Goal: Task Accomplishment & Management: Use online tool/utility

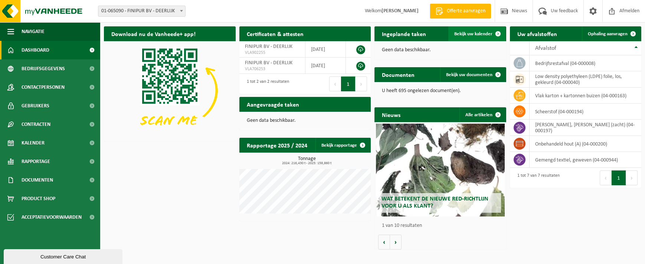
click at [487, 35] on span "Bekijk uw kalender" at bounding box center [473, 34] width 38 height 5
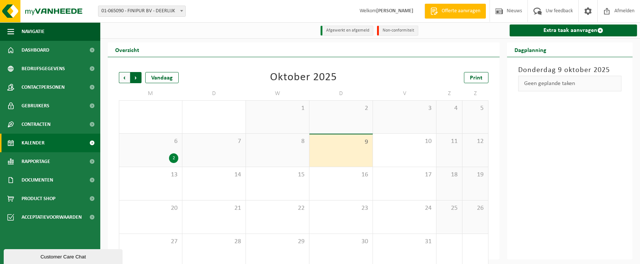
click at [126, 79] on span "Vorige" at bounding box center [124, 77] width 11 height 11
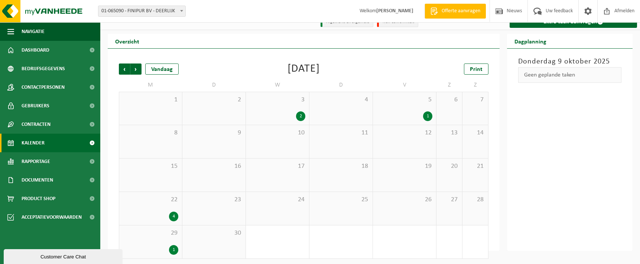
scroll to position [11, 0]
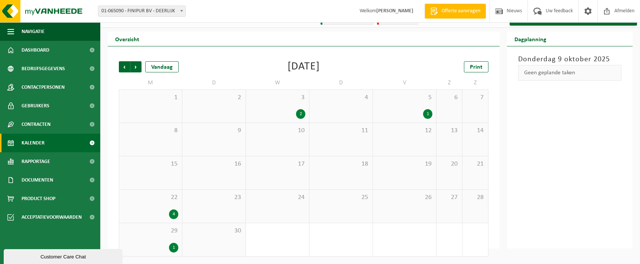
click at [296, 106] on div "3 2" at bounding box center [277, 106] width 63 height 33
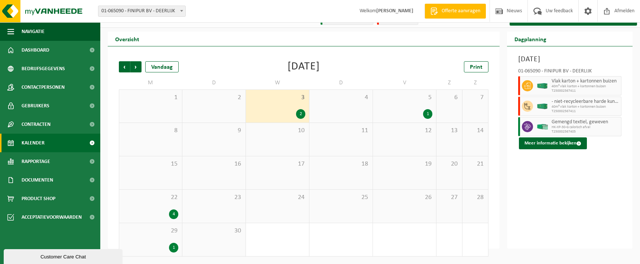
click at [166, 211] on div "4" at bounding box center [150, 214] width 55 height 10
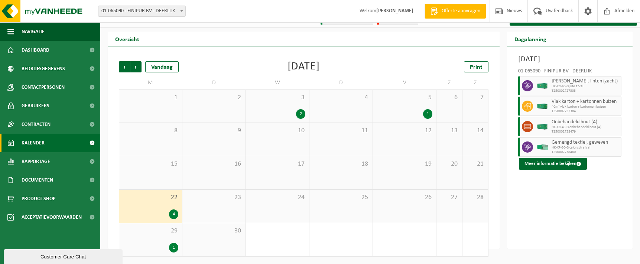
click at [167, 241] on div "29 1" at bounding box center [150, 239] width 63 height 33
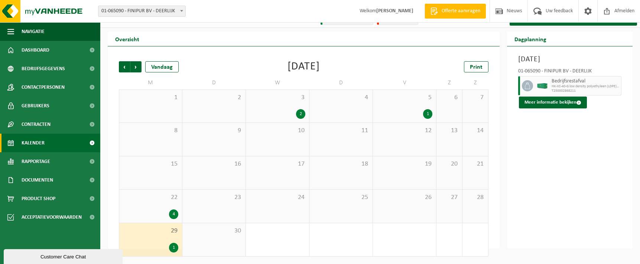
click at [411, 108] on div "5 1" at bounding box center [404, 106] width 63 height 33
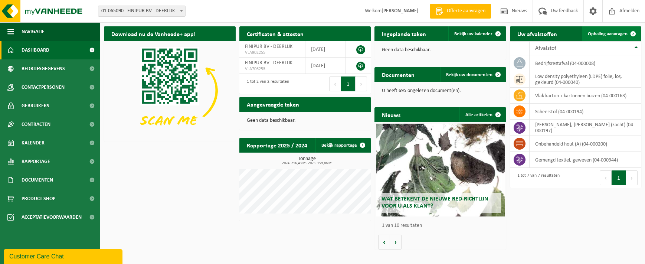
click at [606, 34] on span "Ophaling aanvragen" at bounding box center [608, 34] width 40 height 5
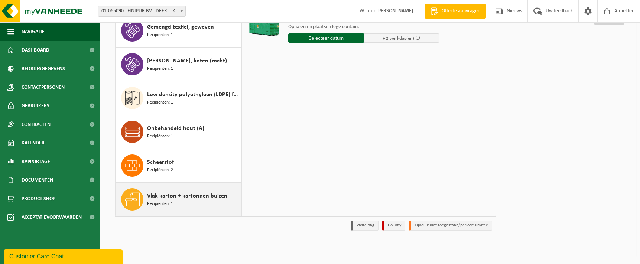
scroll to position [99, 0]
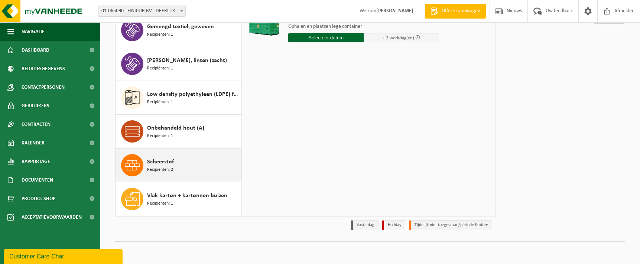
click at [173, 163] on div "Scheerstof Recipiënten: 2" at bounding box center [193, 165] width 92 height 22
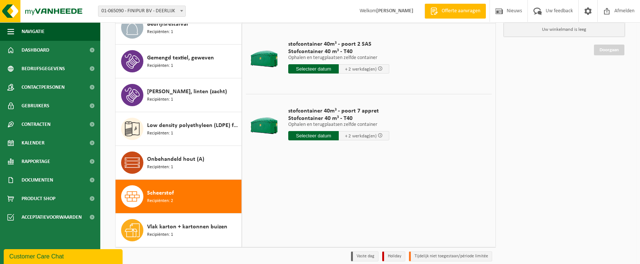
scroll to position [24, 0]
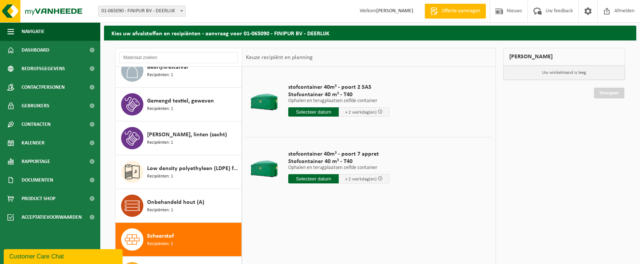
click at [320, 111] on input "text" at bounding box center [313, 111] width 50 height 9
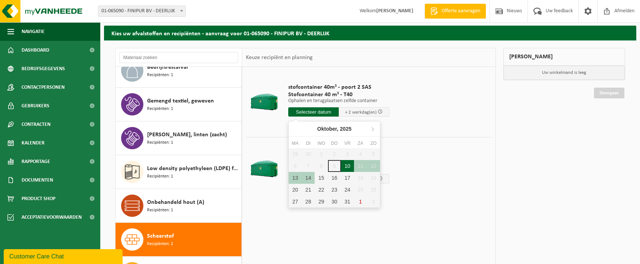
click at [346, 164] on div "10" at bounding box center [347, 166] width 13 height 12
type input "Van 2025-10-10"
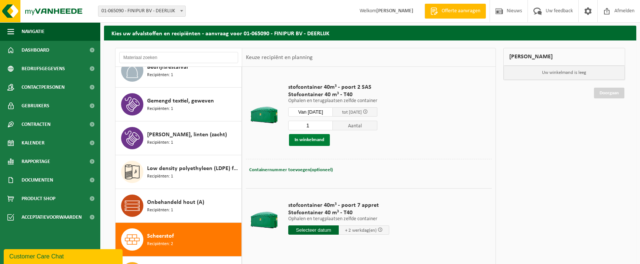
click at [314, 140] on button "In winkelmand" at bounding box center [309, 140] width 41 height 12
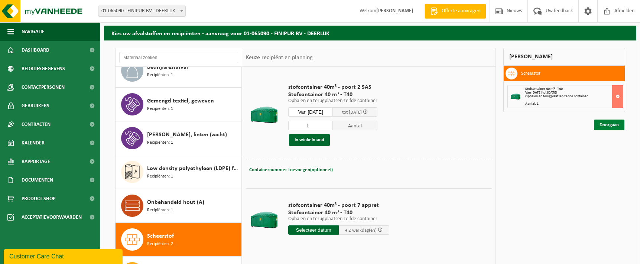
click at [606, 126] on link "Doorgaan" at bounding box center [609, 125] width 30 height 11
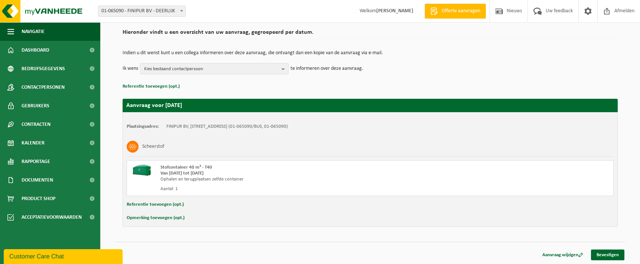
scroll to position [55, 0]
click at [621, 254] on link "Bevestigen" at bounding box center [607, 254] width 33 height 11
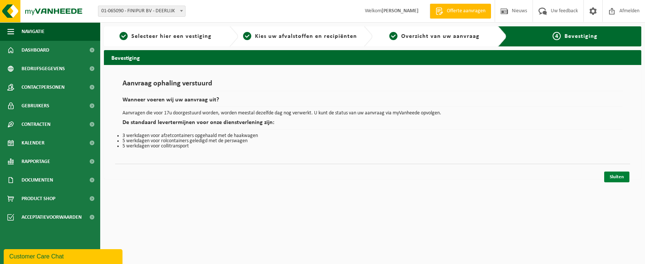
click at [623, 175] on link "Sluiten" at bounding box center [616, 176] width 25 height 11
